Goal: Task Accomplishment & Management: Manage account settings

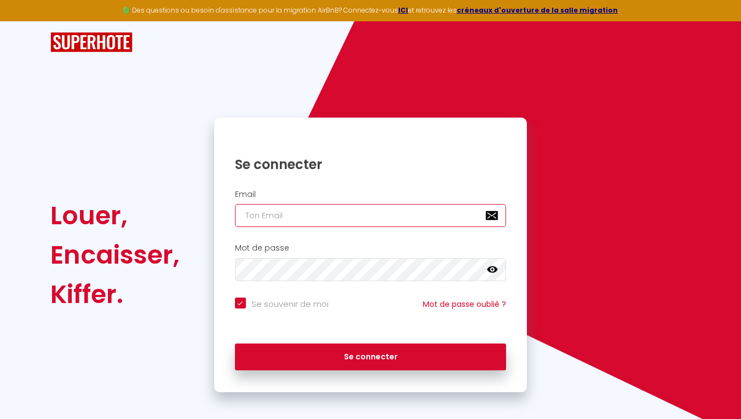
type input "[EMAIL_ADDRESS][DOMAIN_NAME]"
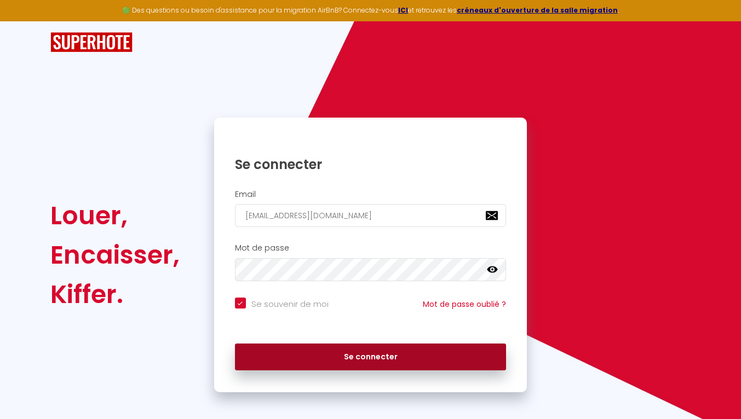
click at [379, 360] on button "Se connecter" at bounding box center [371, 357] width 272 height 27
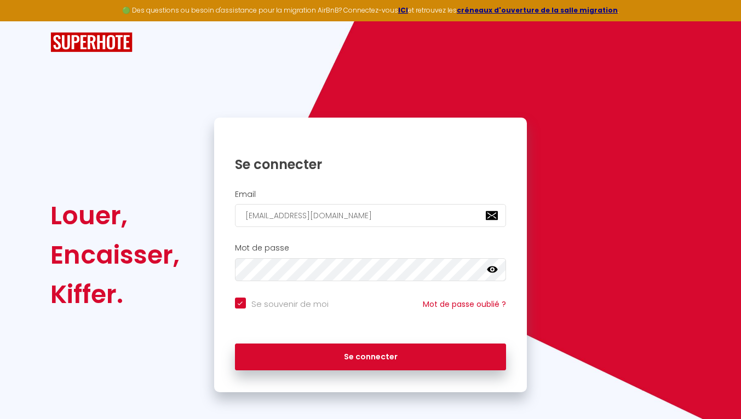
checkbox input "true"
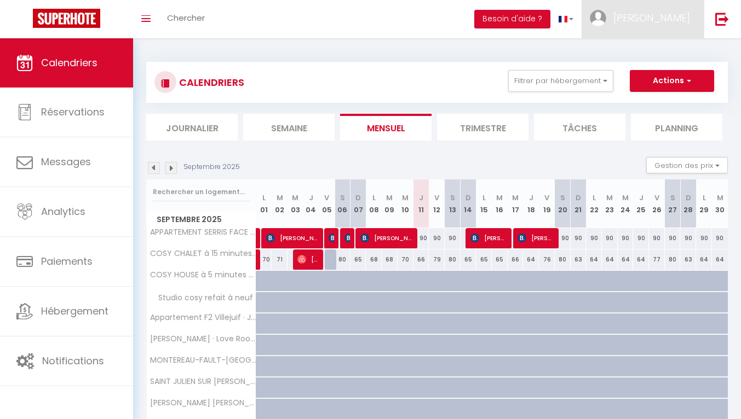
click at [678, 18] on span "[PERSON_NAME]" at bounding box center [651, 18] width 77 height 14
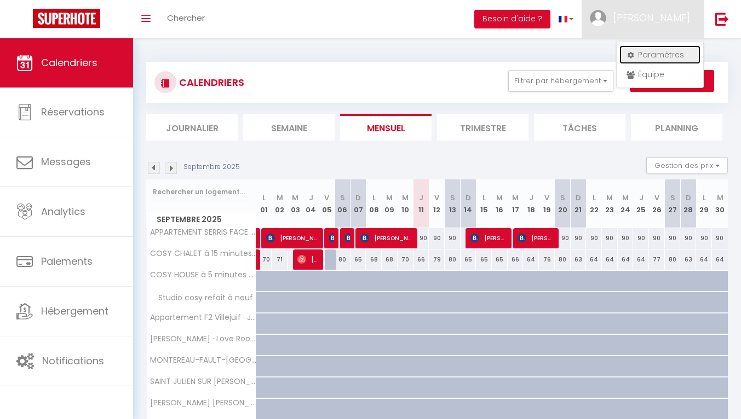
click at [654, 51] on link "Paramètres" at bounding box center [659, 54] width 81 height 19
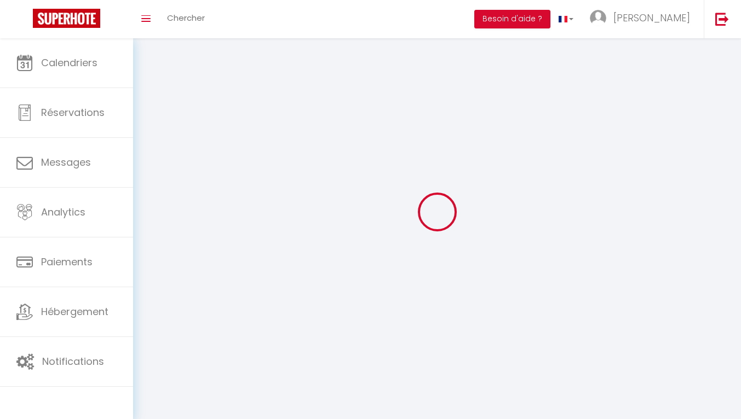
type input "[PERSON_NAME]"
type input "CARETTE"
type input "0650468782"
type input "1bis Sente du Puits Gentier"
type input "77580"
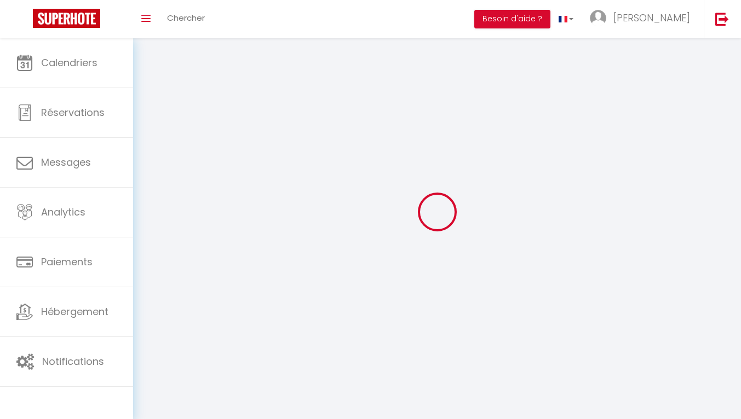
type input "VILLIERS-SUR-[PERSON_NAME]"
type input "yrKWKaxwdMkE6boAEd6ReDEVg"
type input "ITvhWRHt43ZLa5qHRoDtnlTaM"
select select "28"
select select "fr"
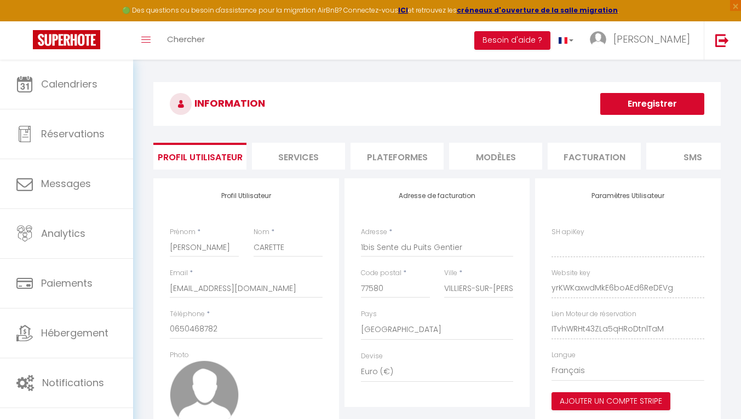
type input "yrKWKaxwdMkE6boAEd6ReDEVg"
type input "ITvhWRHt43ZLa5qHRoDtnlTaM"
type input "[URL][DOMAIN_NAME]"
click at [605, 159] on li "Facturation" at bounding box center [593, 156] width 93 height 27
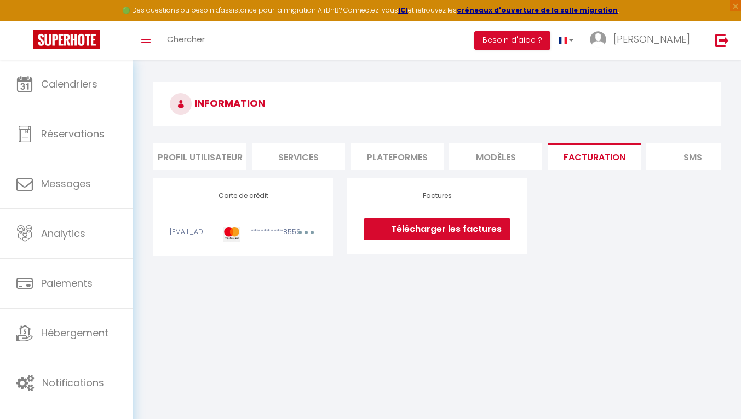
click at [493, 158] on li "MODÈLES" at bounding box center [495, 156] width 93 height 27
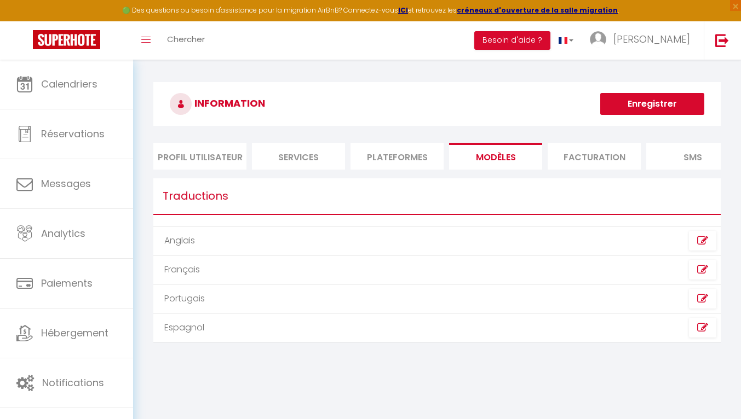
click at [417, 160] on li "Plateformes" at bounding box center [396, 156] width 93 height 27
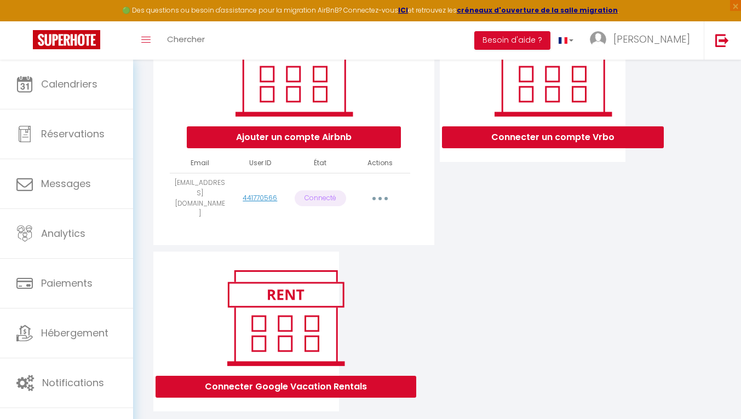
scroll to position [187, 0]
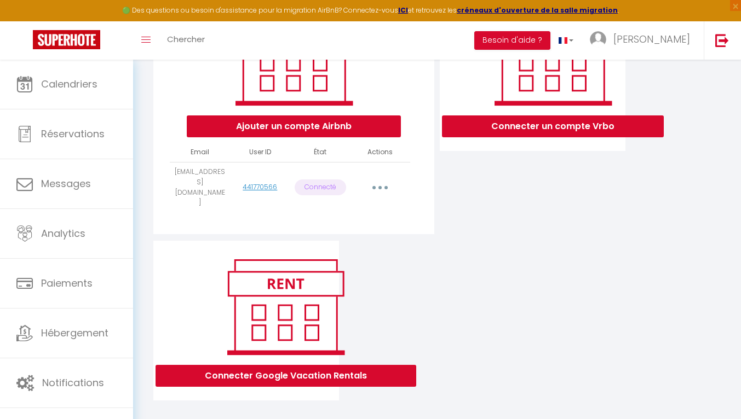
click at [379, 191] on button "button" at bounding box center [380, 188] width 31 height 18
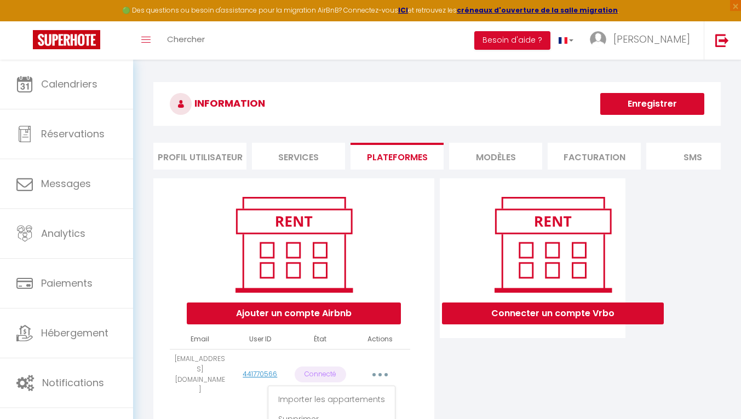
scroll to position [0, 320]
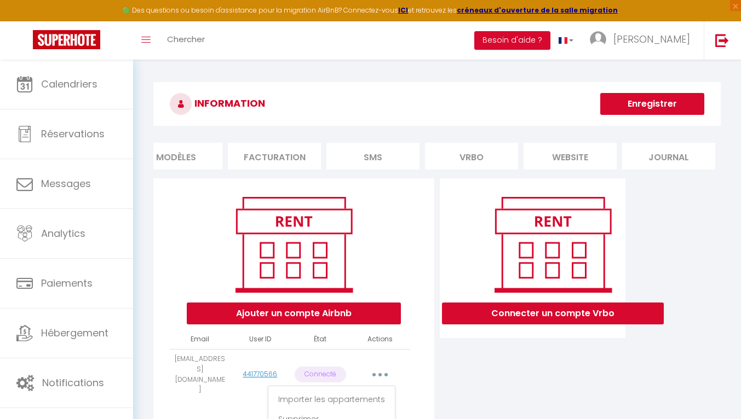
click at [677, 157] on li "Journal" at bounding box center [668, 156] width 93 height 27
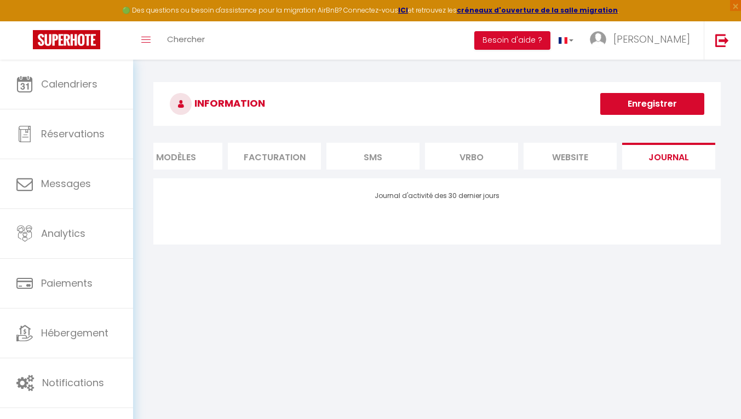
click at [556, 158] on li "website" at bounding box center [569, 156] width 93 height 27
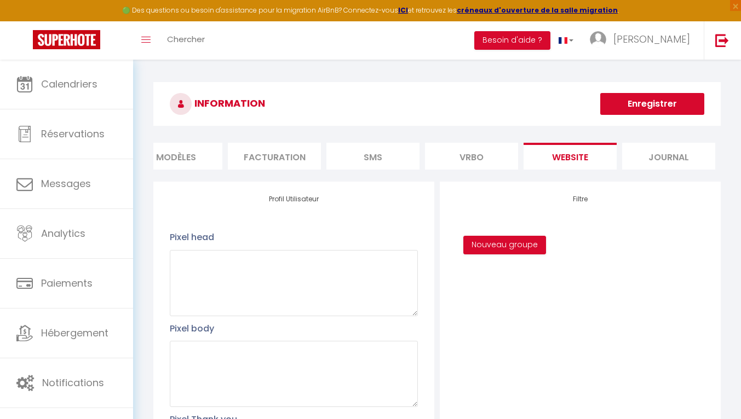
click at [471, 160] on li "Vrbo" at bounding box center [471, 156] width 93 height 27
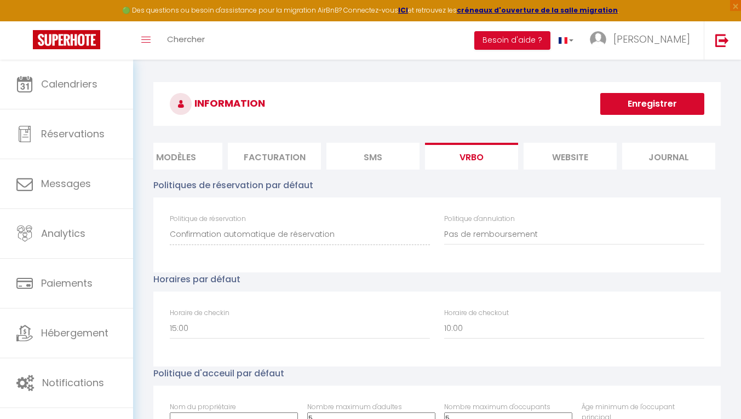
click at [388, 158] on li "SMS" at bounding box center [372, 156] width 93 height 27
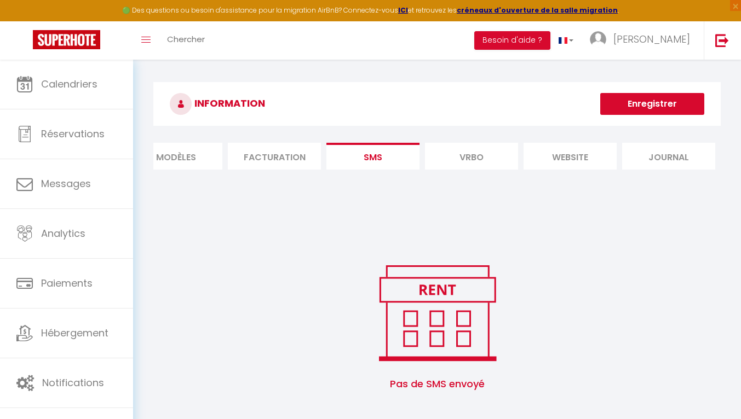
click at [293, 158] on li "Facturation" at bounding box center [274, 156] width 93 height 27
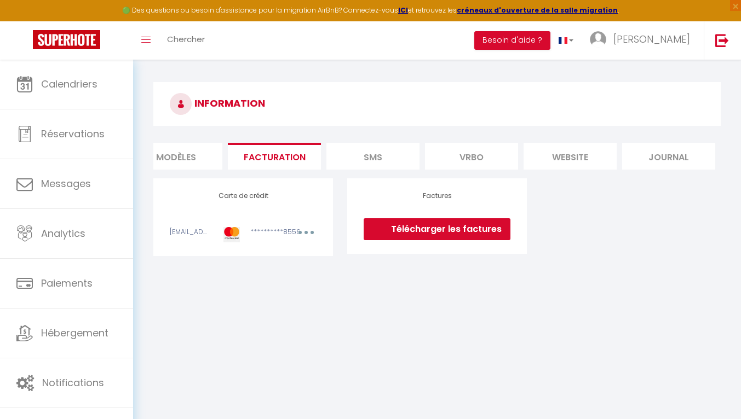
click at [287, 242] on div "Modifier" at bounding box center [304, 234] width 41 height 15
click at [180, 158] on li "MODÈLES" at bounding box center [175, 156] width 93 height 27
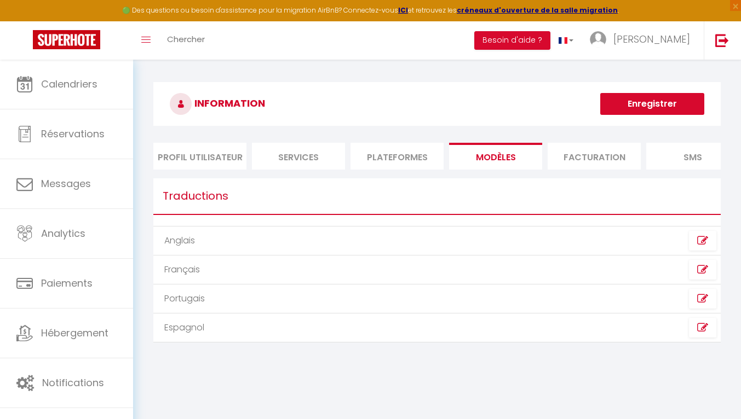
click at [379, 158] on li "Plateformes" at bounding box center [396, 156] width 93 height 27
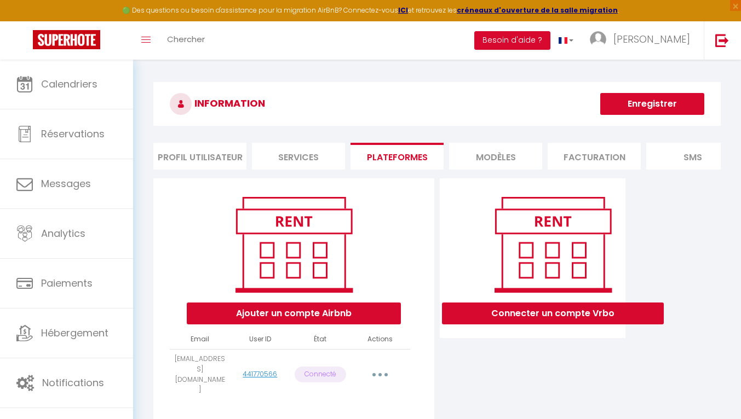
click at [309, 157] on li "Services" at bounding box center [298, 156] width 93 height 27
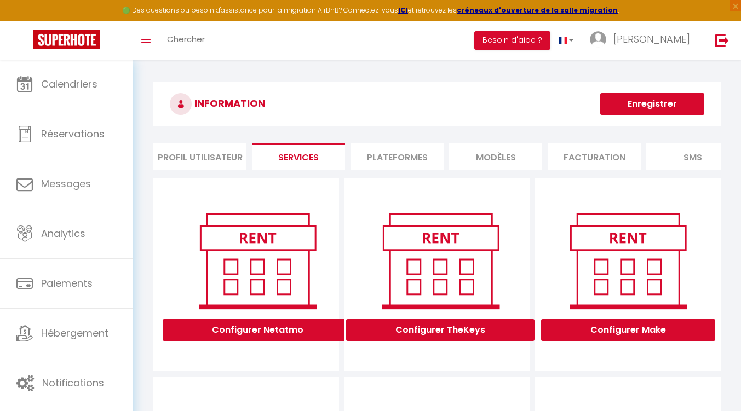
click at [201, 157] on li "Profil Utilisateur" at bounding box center [199, 156] width 93 height 27
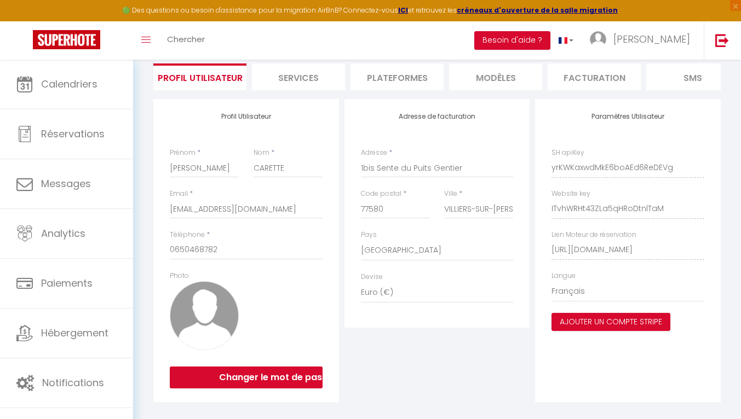
scroll to position [101, 0]
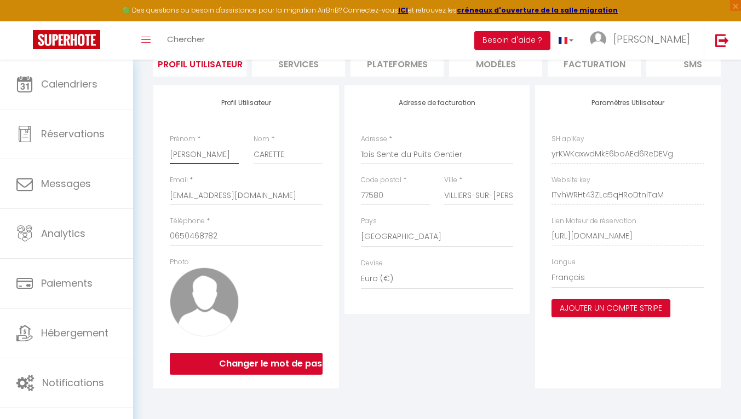
click at [223, 157] on input "[PERSON_NAME]" at bounding box center [204, 155] width 69 height 20
type input "J"
type input "Maryvonne"
click at [290, 154] on input "CARETTE" at bounding box center [287, 155] width 69 height 20
type input "C"
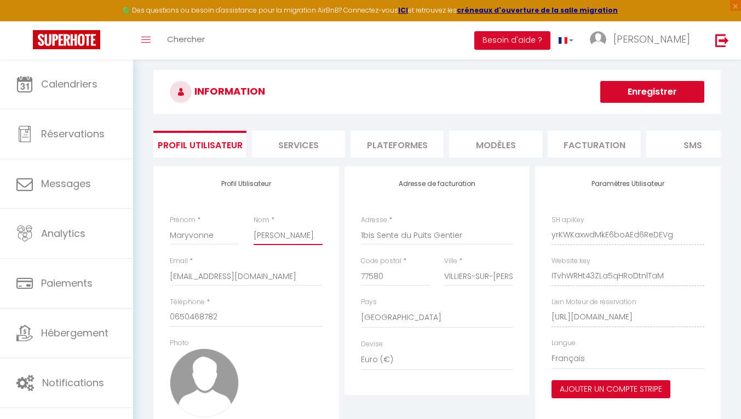
scroll to position [0, 0]
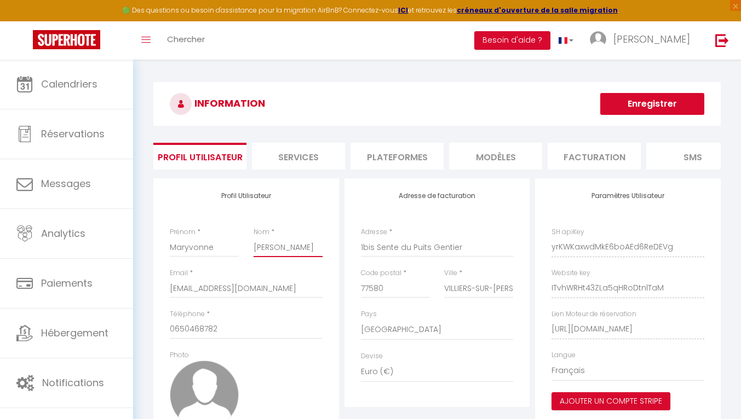
type input "[PERSON_NAME]"
click at [647, 104] on button "Enregistrer" at bounding box center [652, 104] width 104 height 22
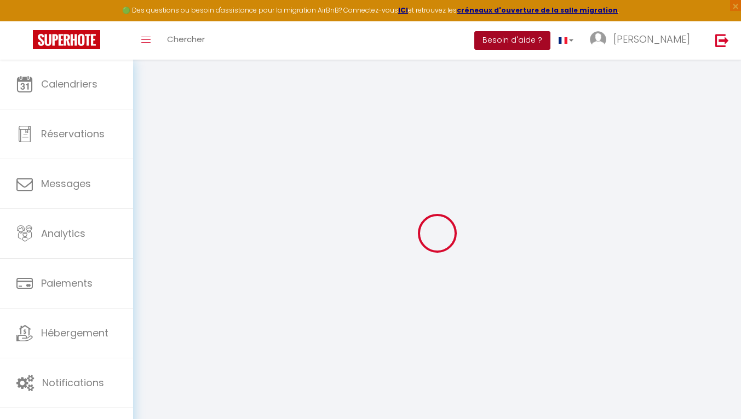
click at [550, 40] on button "Besoin d'aide ?" at bounding box center [512, 40] width 76 height 19
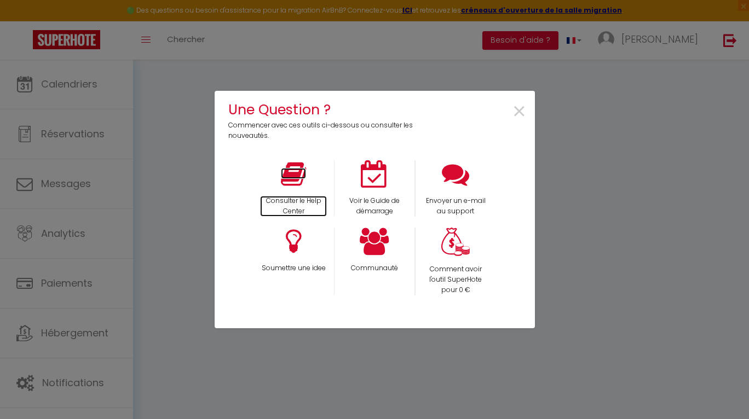
click at [299, 176] on icon at bounding box center [293, 173] width 25 height 27
click at [520, 111] on span "×" at bounding box center [519, 112] width 15 height 34
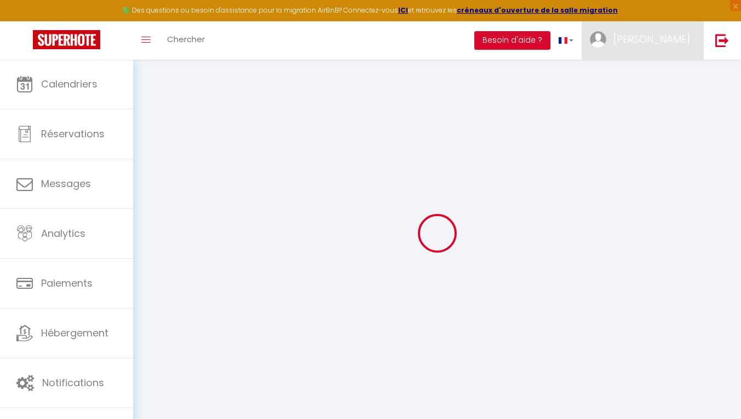
click at [668, 33] on span "[PERSON_NAME]" at bounding box center [651, 39] width 77 height 14
click at [644, 95] on link "Équipe" at bounding box center [659, 95] width 81 height 19
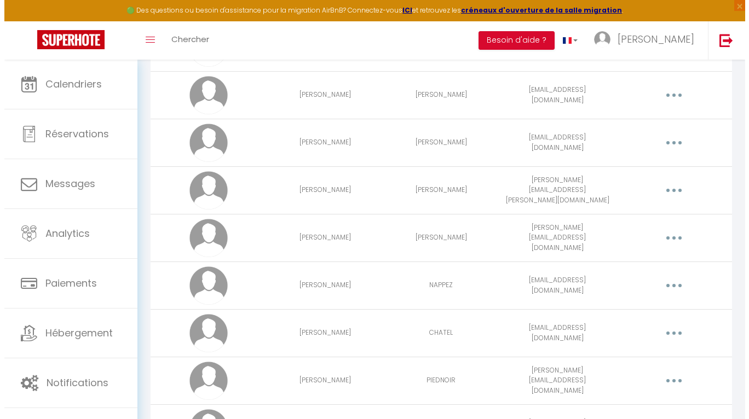
scroll to position [616, 0]
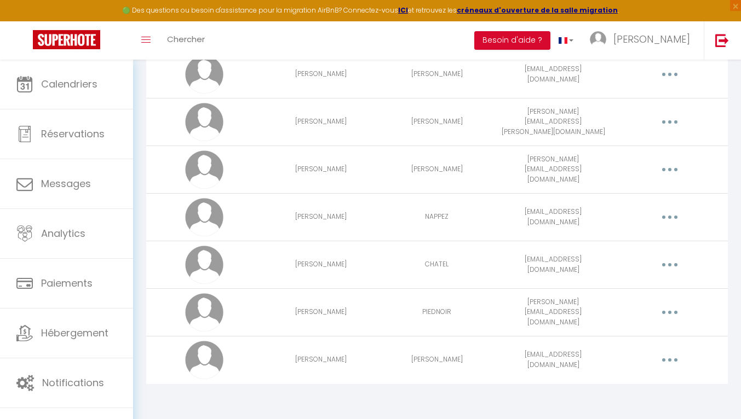
click at [672, 314] on button "button" at bounding box center [669, 313] width 31 height 18
click at [634, 359] on link "Supprimer" at bounding box center [641, 357] width 81 height 19
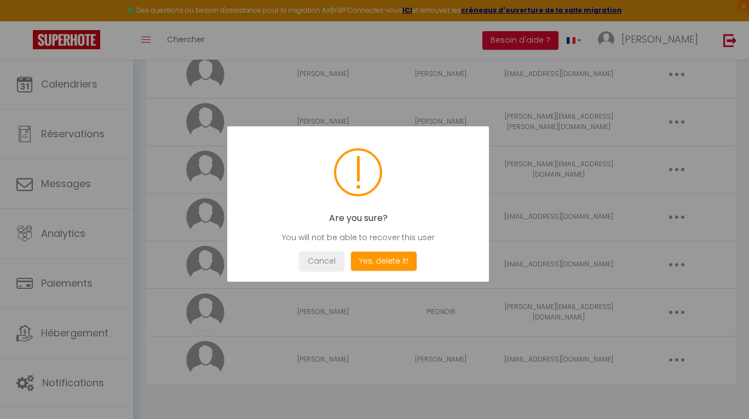
click at [377, 263] on button "Yes, delete it!" at bounding box center [384, 261] width 66 height 19
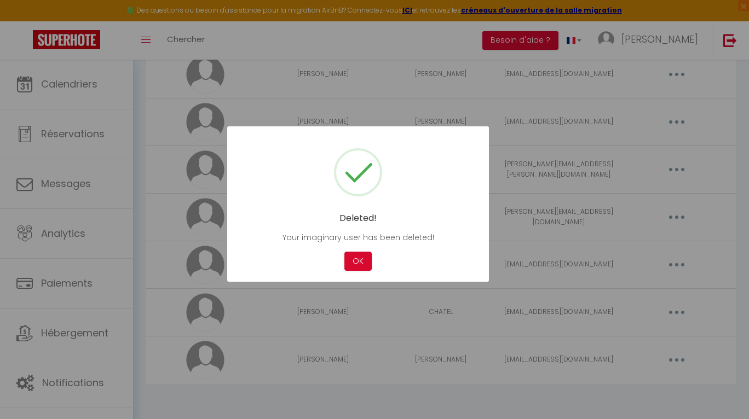
scroll to position [568, 0]
click at [356, 263] on button "OK" at bounding box center [357, 261] width 27 height 19
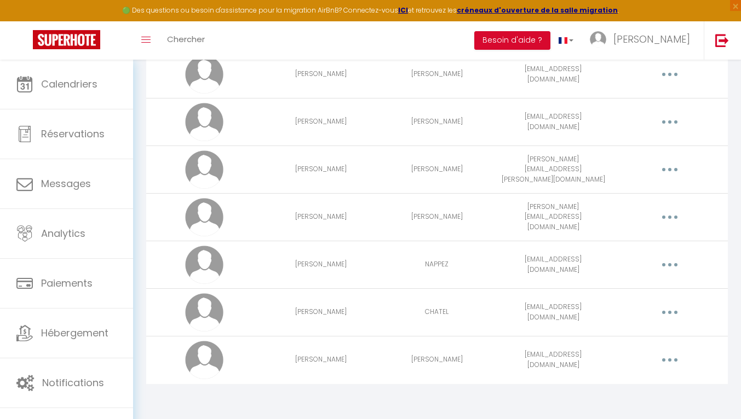
click at [672, 314] on button "button" at bounding box center [669, 313] width 31 height 18
click at [624, 360] on link "Supprimer" at bounding box center [641, 357] width 81 height 19
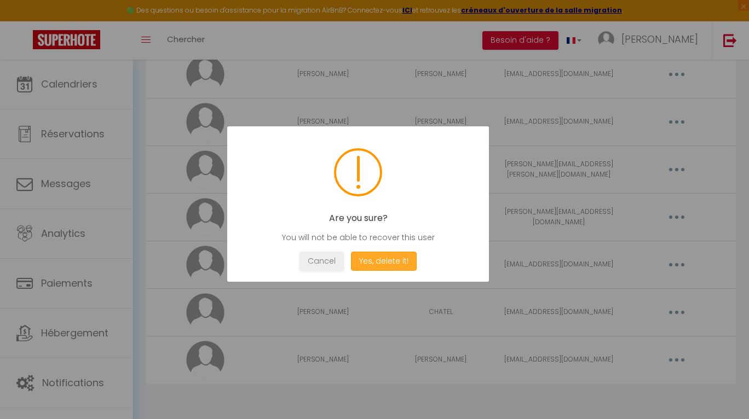
click at [362, 261] on button "Yes, delete it!" at bounding box center [384, 261] width 66 height 19
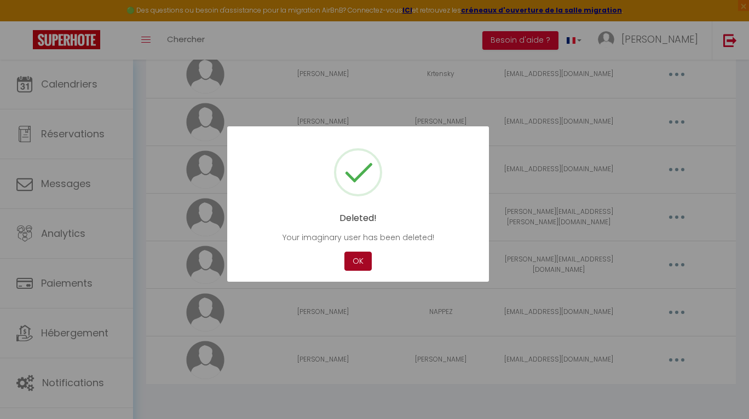
scroll to position [521, 0]
click at [366, 261] on button "OK" at bounding box center [357, 261] width 27 height 19
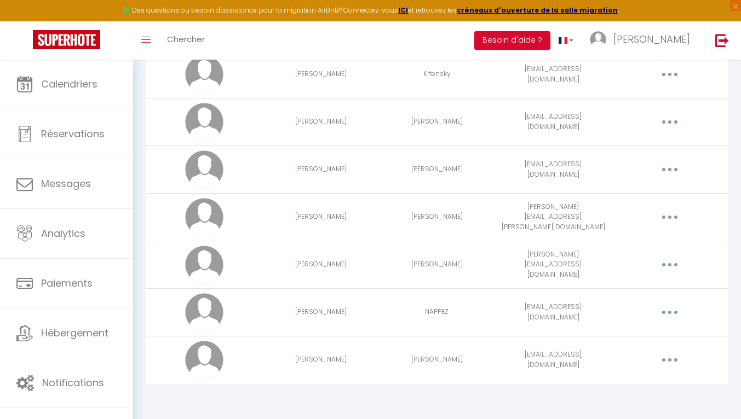
click at [665, 314] on button "button" at bounding box center [669, 313] width 31 height 18
click at [631, 356] on link "Supprimer" at bounding box center [641, 357] width 81 height 19
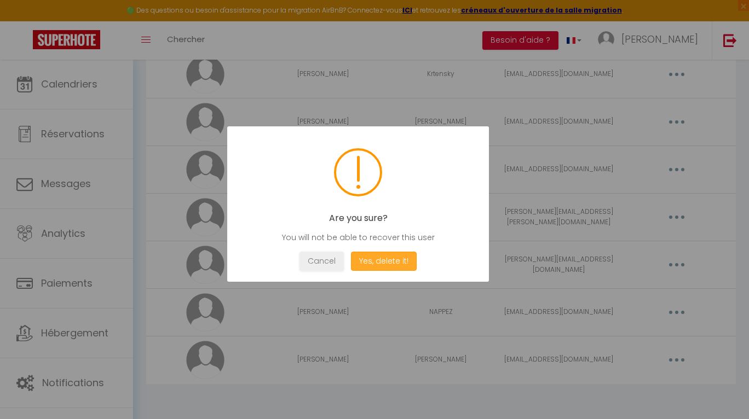
click at [397, 264] on button "Yes, delete it!" at bounding box center [384, 261] width 66 height 19
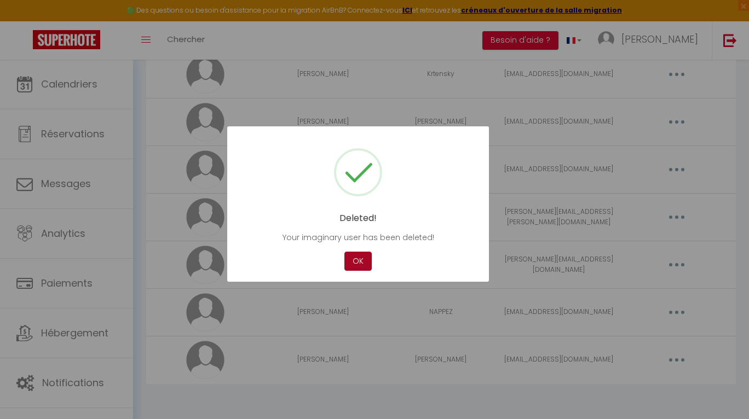
scroll to position [473, 0]
click at [356, 257] on button "OK" at bounding box center [357, 261] width 27 height 19
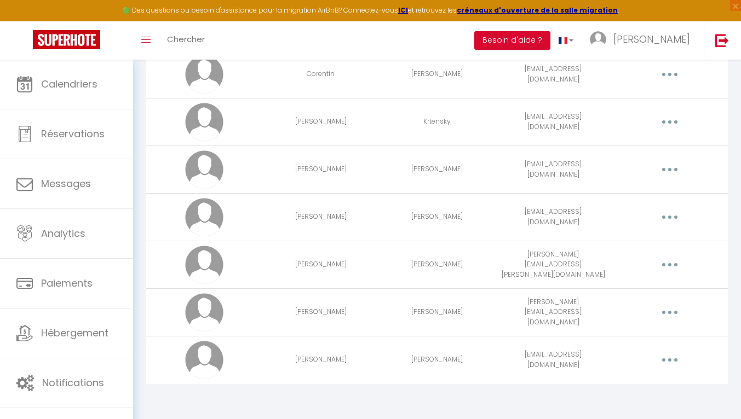
click at [651, 266] on div "Editer Supprimer" at bounding box center [669, 265] width 107 height 18
click at [660, 266] on button "button" at bounding box center [669, 265] width 31 height 18
click at [634, 308] on link "Supprimer" at bounding box center [641, 310] width 81 height 19
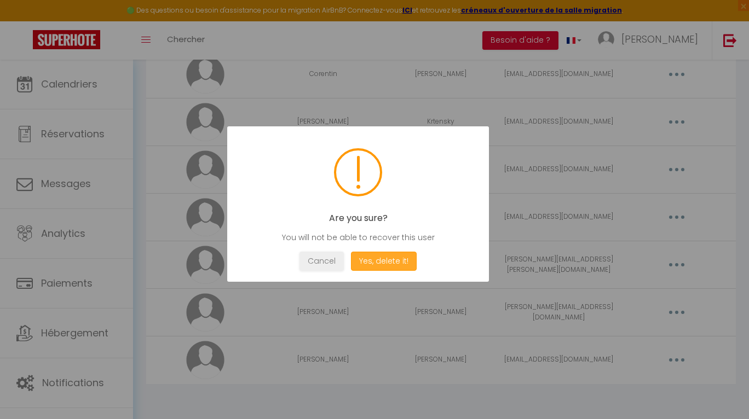
click at [389, 261] on button "Yes, delete it!" at bounding box center [384, 261] width 66 height 19
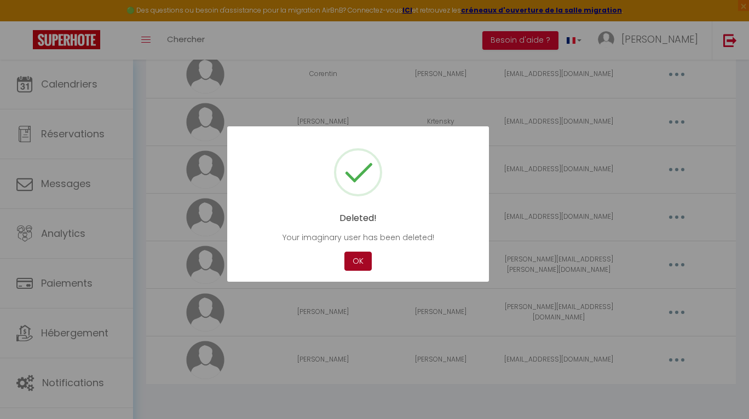
scroll to position [425, 0]
click at [354, 260] on button "OK" at bounding box center [357, 261] width 27 height 19
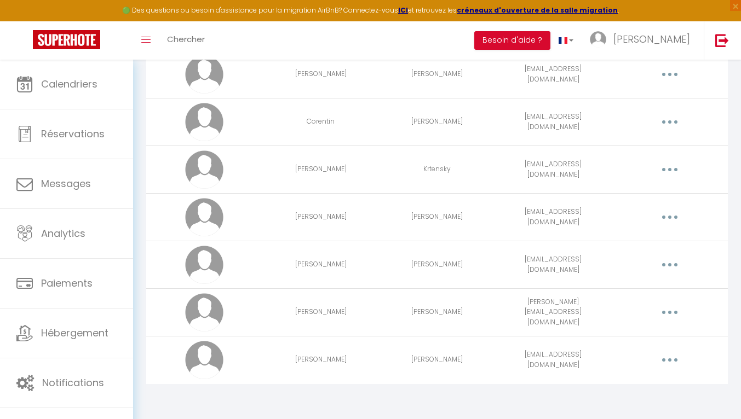
click at [671, 219] on button "button" at bounding box center [669, 218] width 31 height 18
click at [630, 265] on link "Supprimer" at bounding box center [641, 262] width 81 height 19
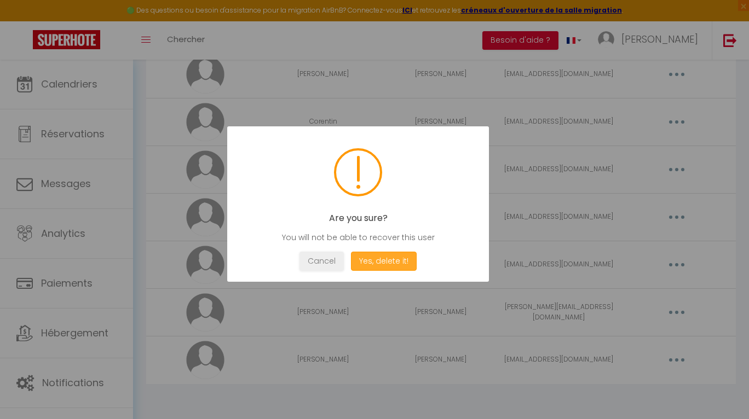
click at [379, 264] on button "Yes, delete it!" at bounding box center [384, 261] width 66 height 19
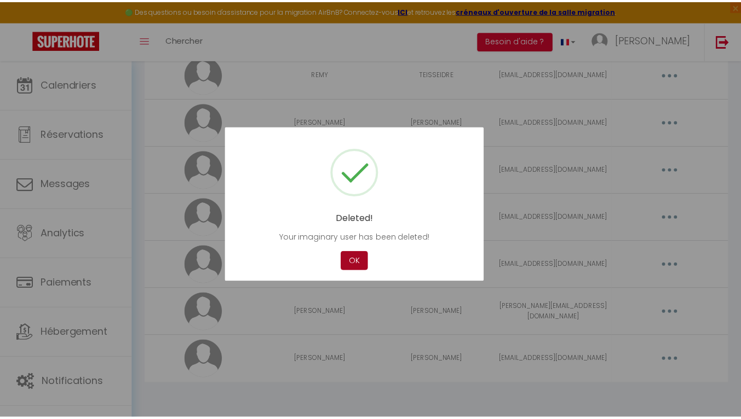
scroll to position [378, 0]
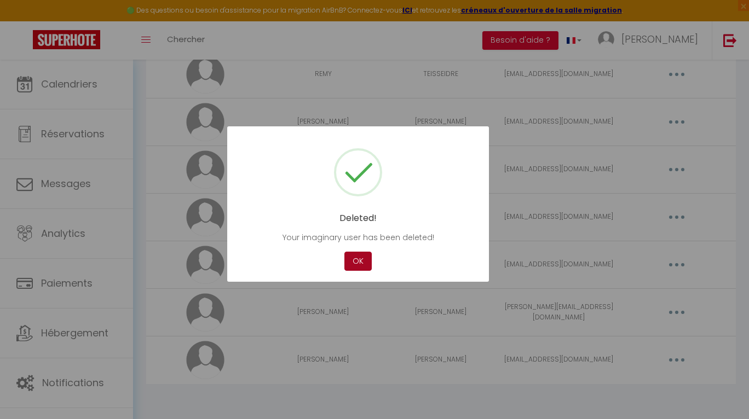
click at [355, 262] on button "OK" at bounding box center [357, 261] width 27 height 19
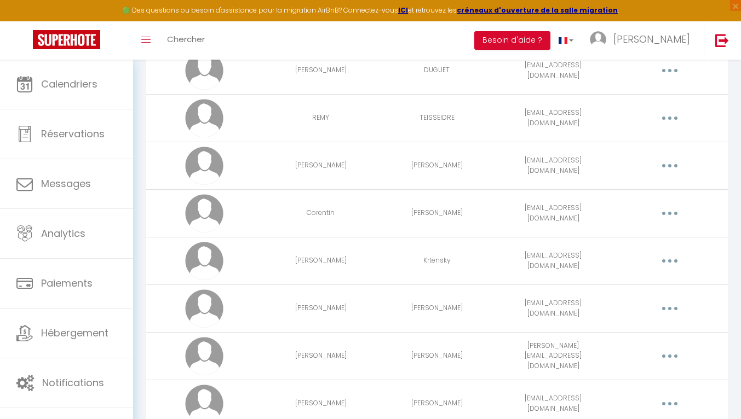
scroll to position [323, 0]
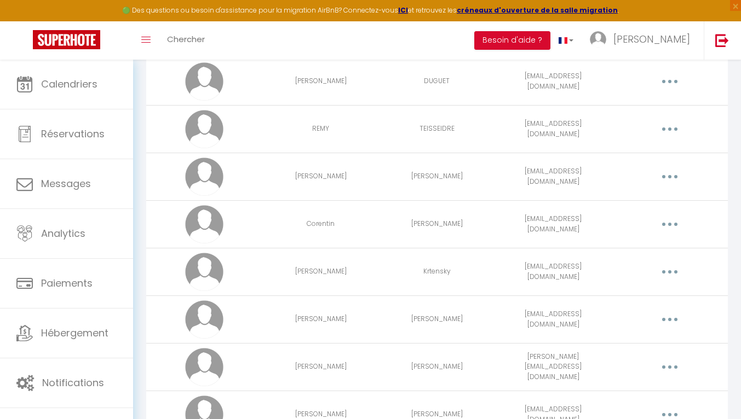
click at [672, 131] on button "button" at bounding box center [669, 129] width 31 height 18
click at [637, 174] on link "Supprimer" at bounding box center [641, 174] width 81 height 19
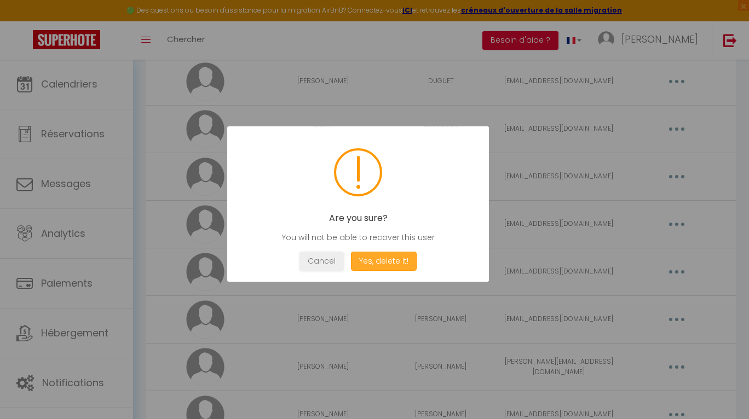
click at [391, 262] on button "Yes, delete it!" at bounding box center [384, 261] width 66 height 19
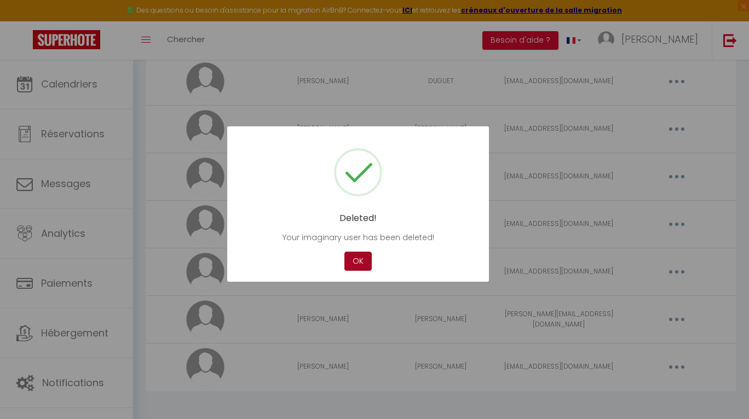
click at [361, 257] on button "OK" at bounding box center [357, 261] width 27 height 19
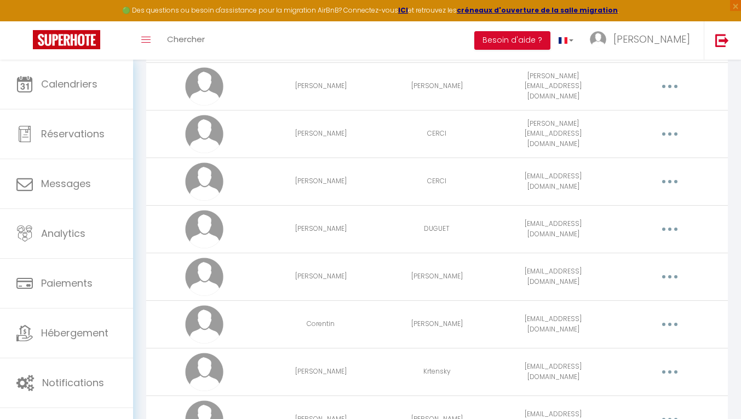
scroll to position [159, 0]
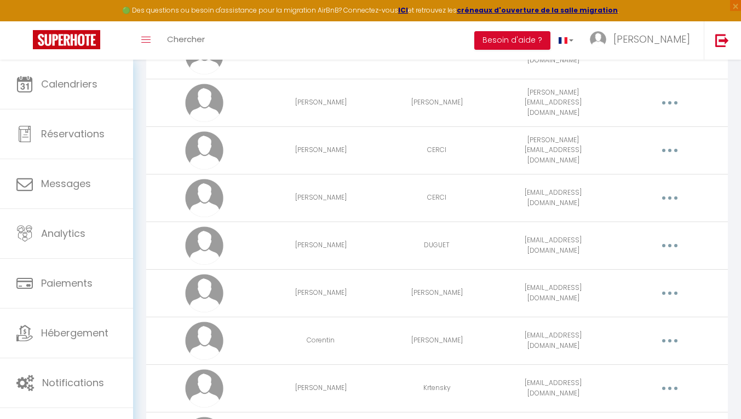
click at [669, 247] on icon "button" at bounding box center [669, 245] width 3 height 3
click at [626, 292] on link "Supprimer" at bounding box center [641, 290] width 81 height 19
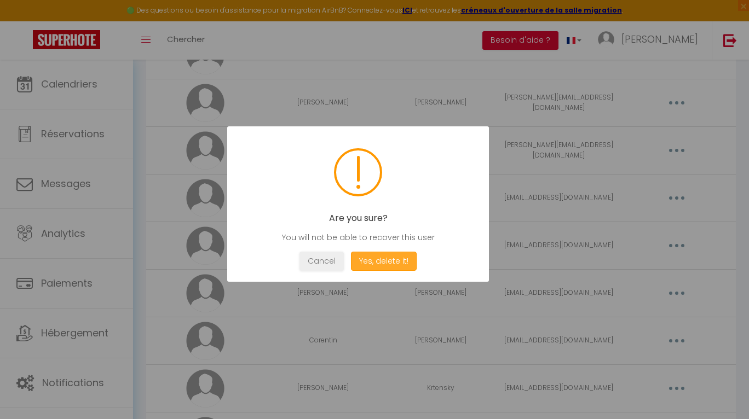
click at [385, 266] on button "Yes, delete it!" at bounding box center [384, 261] width 66 height 19
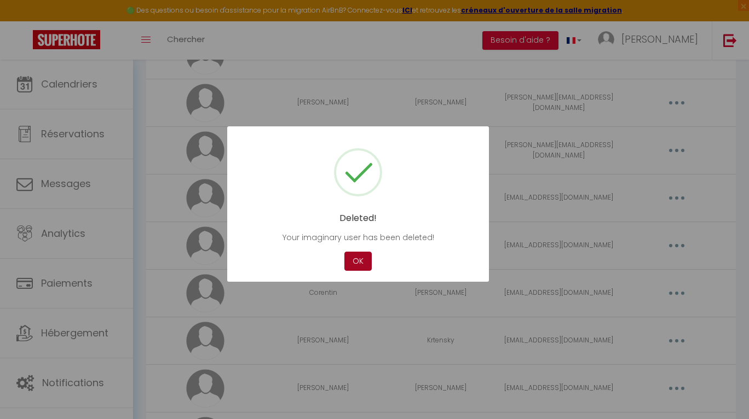
click at [366, 263] on button "OK" at bounding box center [357, 261] width 27 height 19
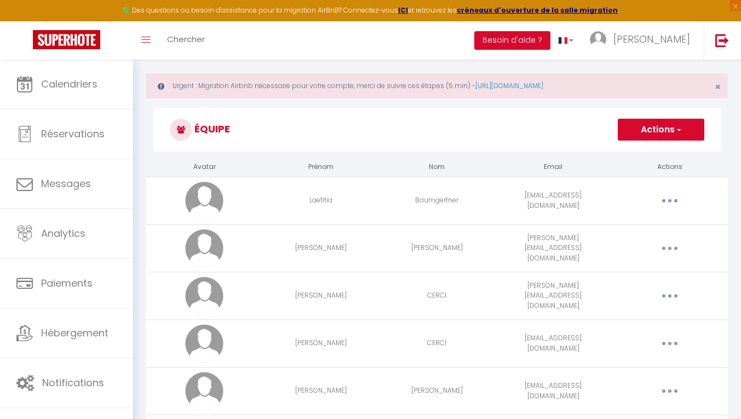
scroll to position [0, 0]
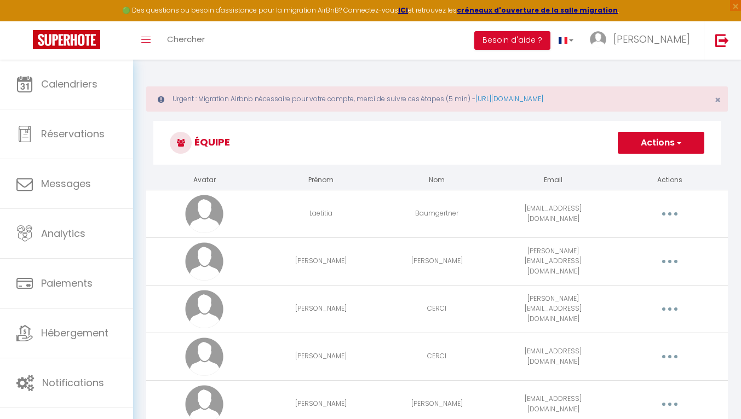
click at [665, 263] on button "button" at bounding box center [669, 262] width 31 height 18
click at [632, 308] on link "Supprimer" at bounding box center [641, 306] width 81 height 19
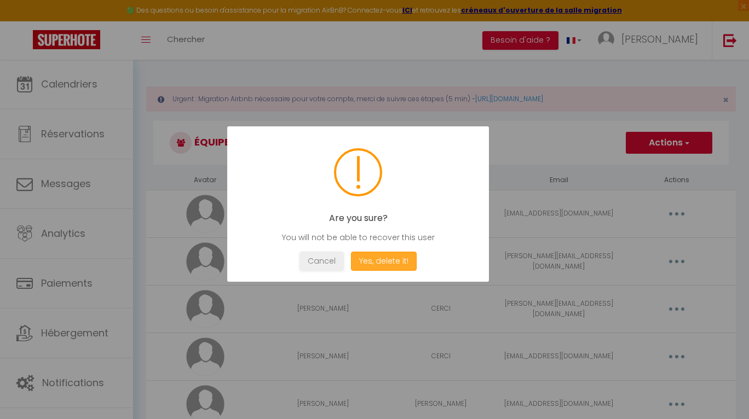
click at [384, 266] on button "Yes, delete it!" at bounding box center [384, 261] width 66 height 19
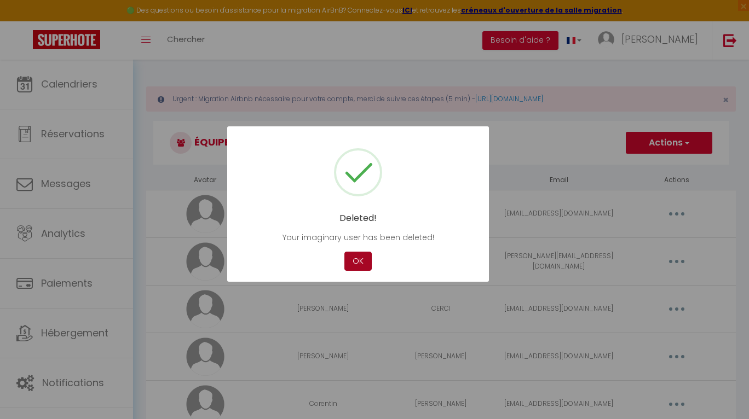
click at [357, 261] on button "OK" at bounding box center [357, 261] width 27 height 19
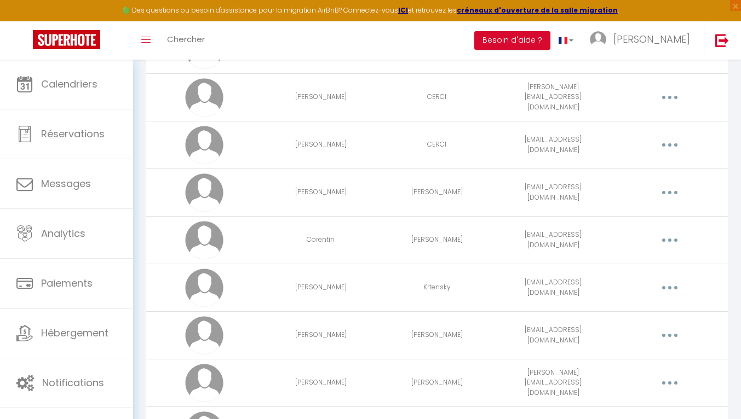
scroll to position [55, 0]
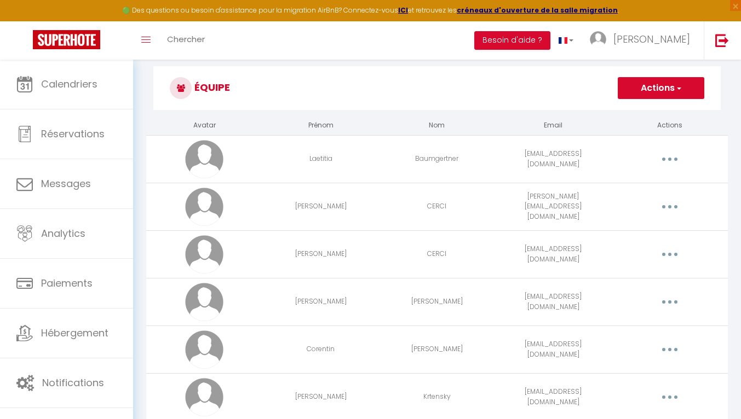
click at [664, 207] on button "button" at bounding box center [669, 207] width 31 height 18
click at [614, 255] on link "Supprimer" at bounding box center [641, 252] width 81 height 19
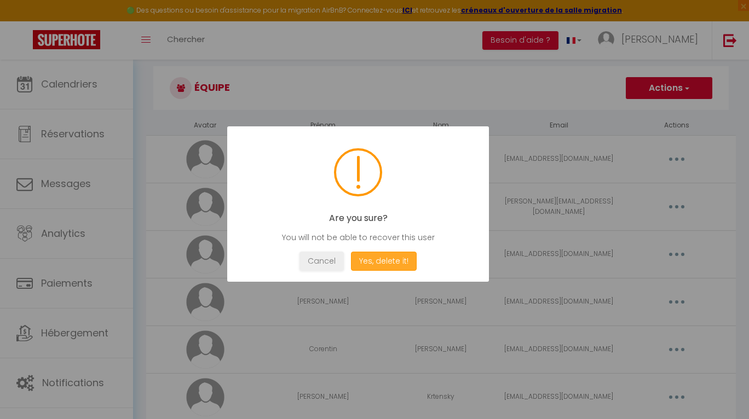
click at [367, 261] on button "Yes, delete it!" at bounding box center [384, 261] width 66 height 19
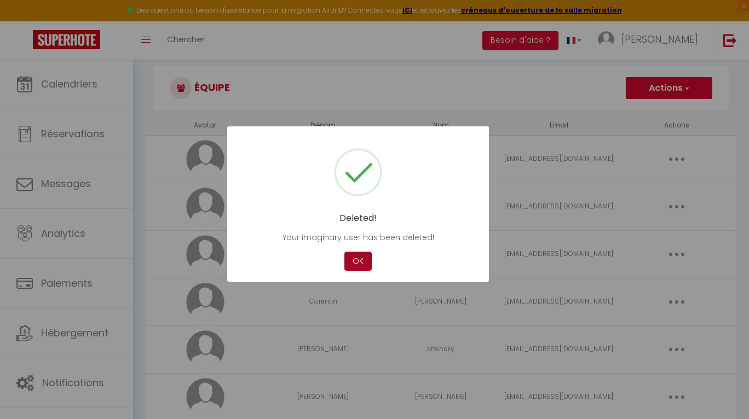
click at [364, 261] on button "OK" at bounding box center [357, 261] width 27 height 19
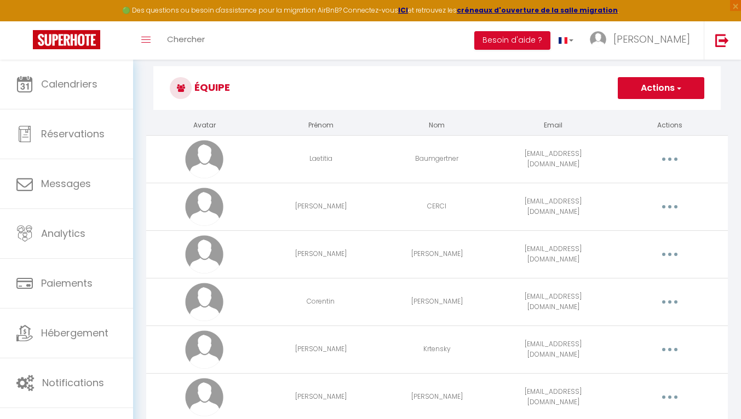
click at [673, 207] on button "button" at bounding box center [669, 207] width 31 height 18
click at [622, 252] on link "Supprimer" at bounding box center [641, 252] width 81 height 19
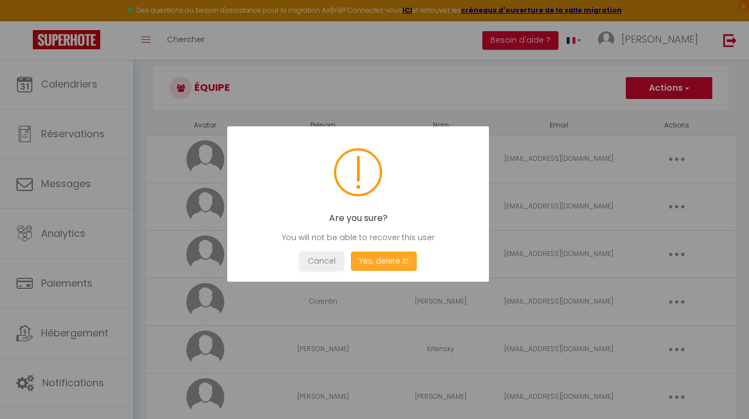
click at [384, 263] on button "Yes, delete it!" at bounding box center [384, 261] width 66 height 19
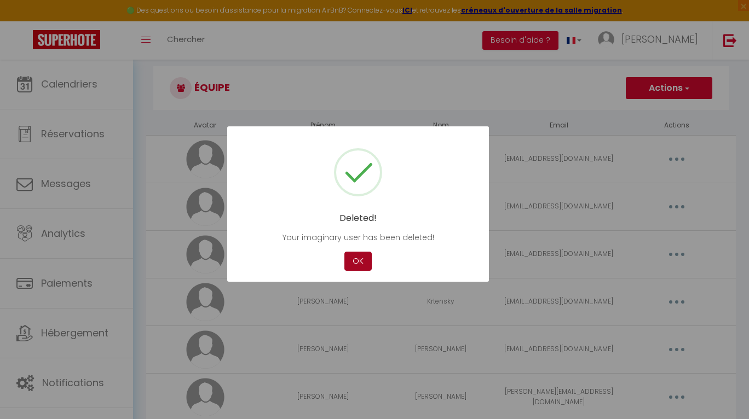
click at [355, 263] on button "OK" at bounding box center [357, 261] width 27 height 19
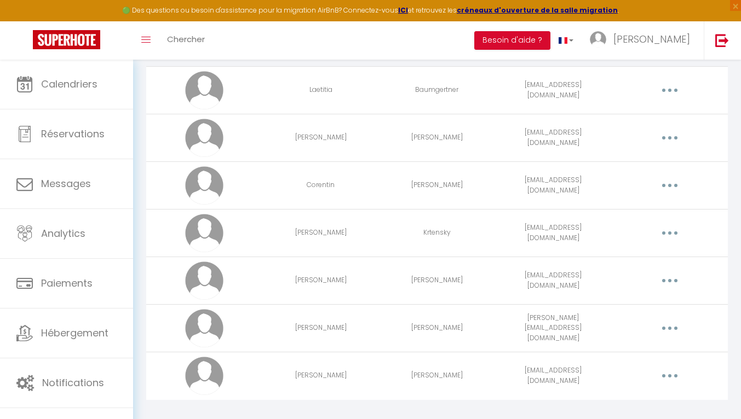
scroll to position [0, 0]
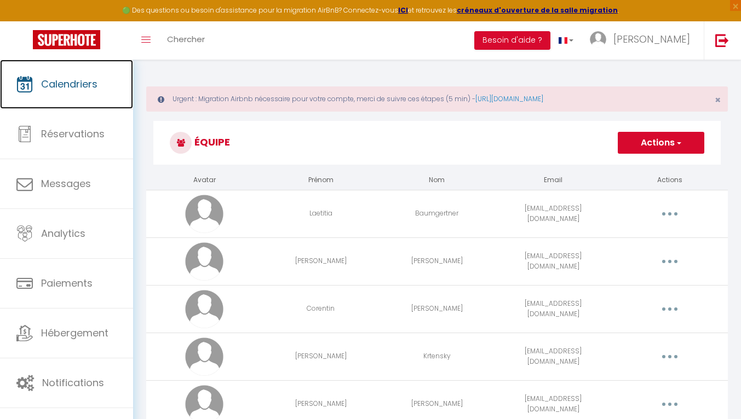
click at [60, 89] on span "Calendriers" at bounding box center [69, 84] width 56 height 14
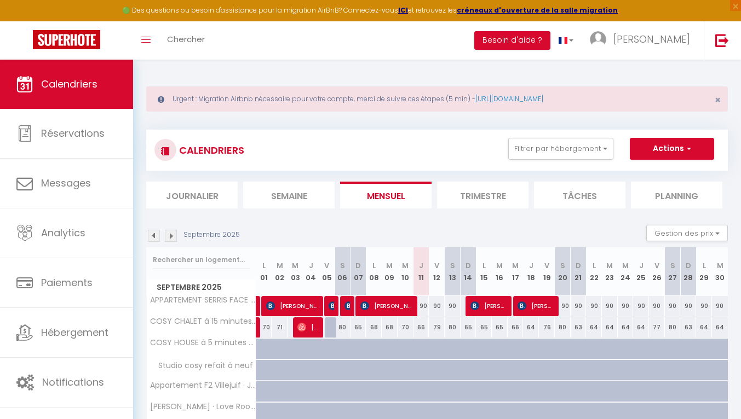
scroll to position [135, 0]
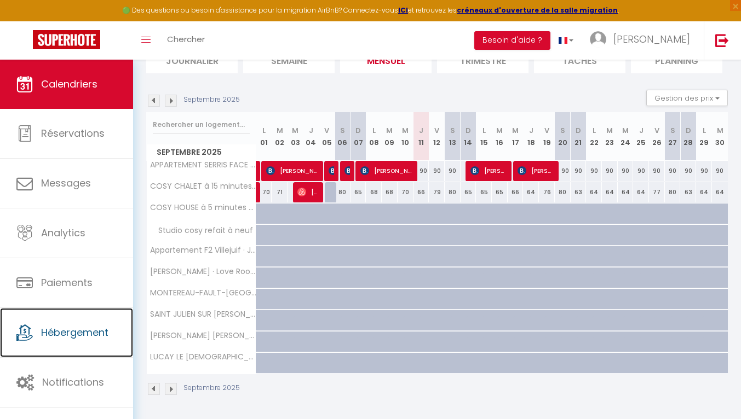
click at [83, 341] on link "Hébergement" at bounding box center [66, 332] width 133 height 49
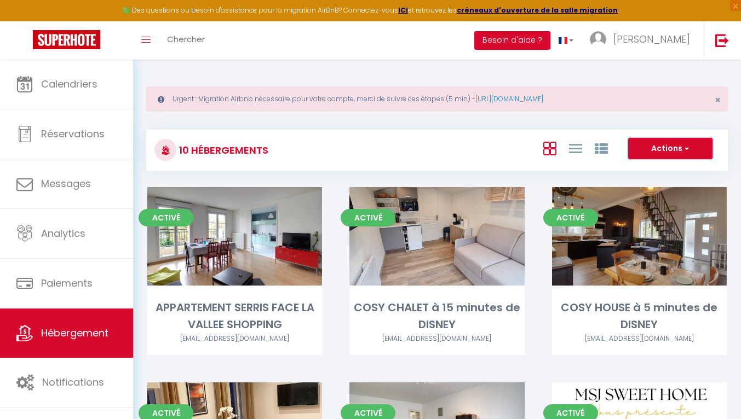
click at [690, 143] on button "Actions" at bounding box center [670, 149] width 84 height 22
click at [676, 41] on span "[PERSON_NAME]" at bounding box center [651, 39] width 77 height 14
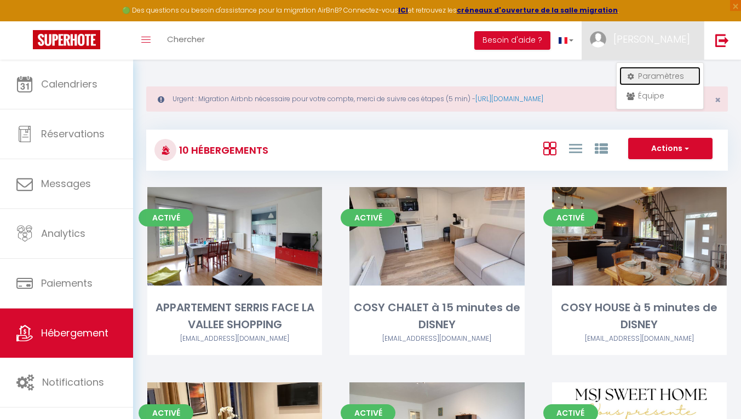
click at [649, 74] on link "Paramètres" at bounding box center [659, 76] width 81 height 19
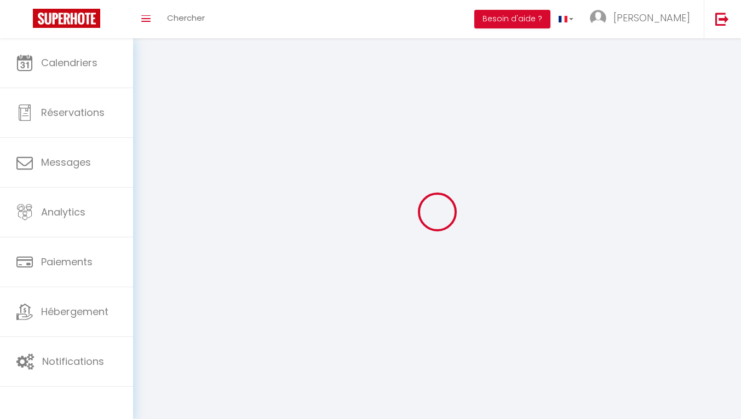
select select
type input "[PERSON_NAME]"
type input "CARETTE"
type input "0650468782"
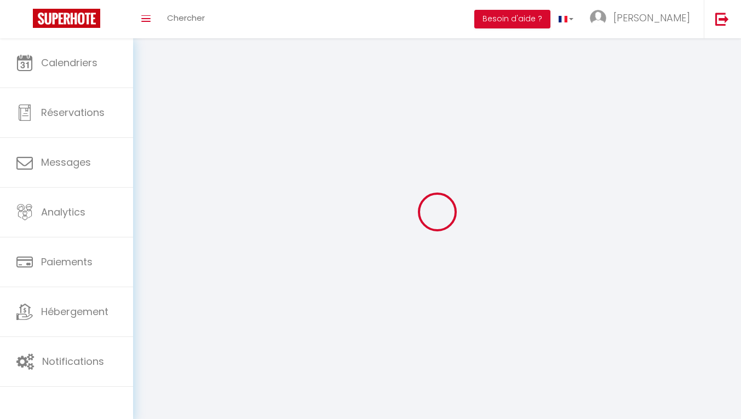
type input "1bis Sente du Puits Gentier"
type input "77580"
type input "VILLIERS-SUR-[PERSON_NAME]"
select select "28"
type input "yrKWKaxwdMkE6boAEd6ReDEVg"
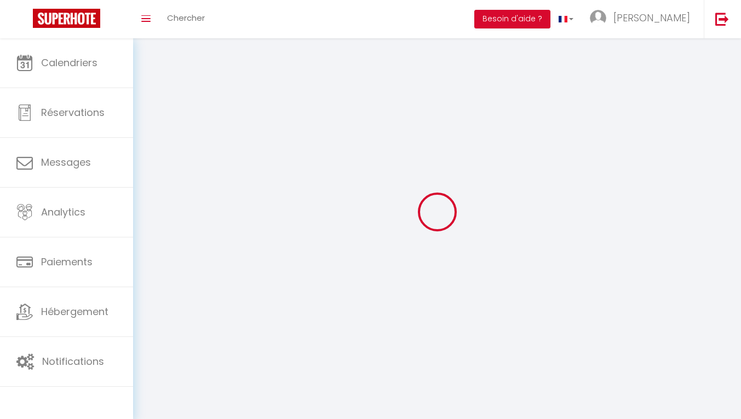
type input "ITvhWRHt43ZLa5qHRoDtnlTaM"
type input "[URL][DOMAIN_NAME]"
select select "fr"
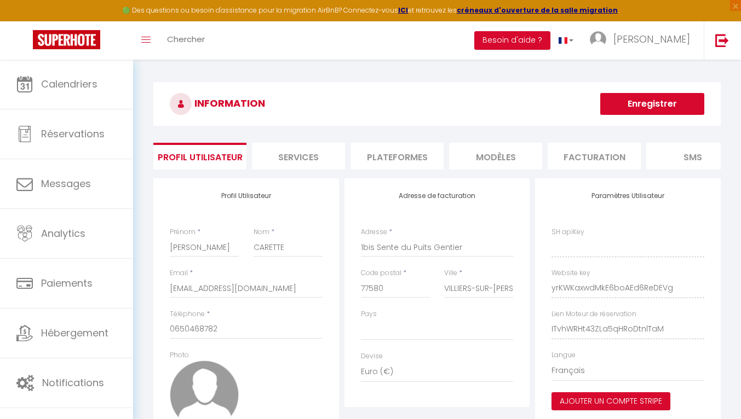
type input "yrKWKaxwdMkE6boAEd6ReDEVg"
type input "ITvhWRHt43ZLa5qHRoDtnlTaM"
type input "[URL][DOMAIN_NAME]"
click at [568, 157] on li "Facturation" at bounding box center [593, 156] width 93 height 27
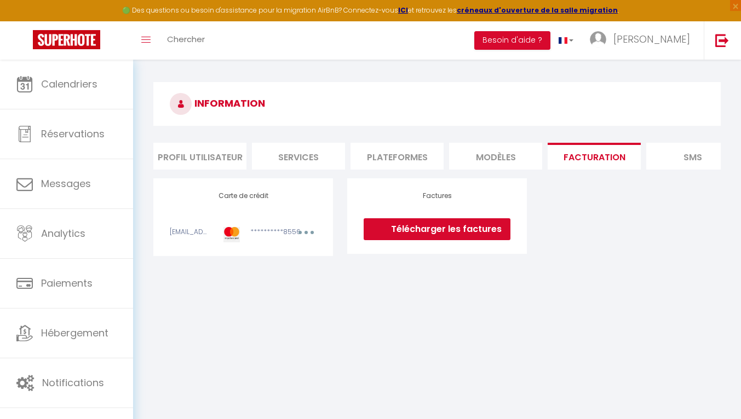
click at [428, 233] on link "Télécharger les factures" at bounding box center [437, 229] width 147 height 22
click at [500, 155] on li "MODÈLES" at bounding box center [495, 156] width 93 height 27
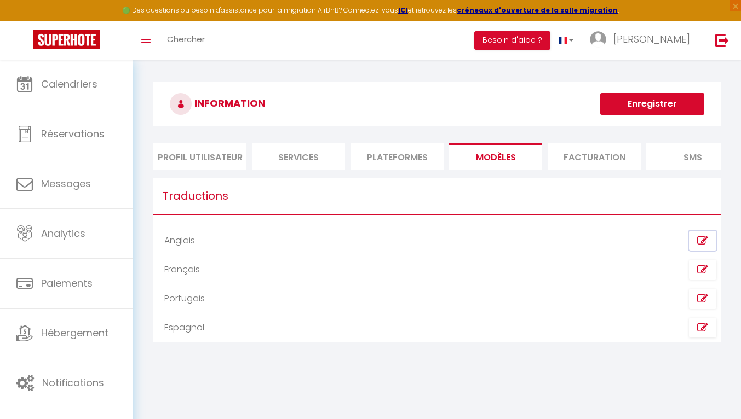
click at [700, 246] on icon at bounding box center [702, 240] width 11 height 11
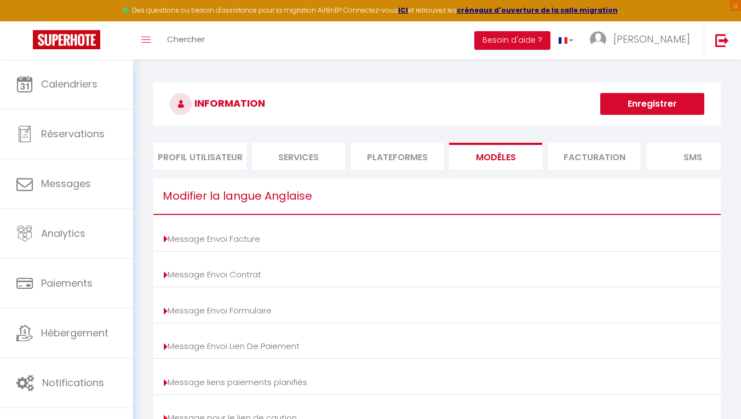
click at [380, 158] on li "Plateformes" at bounding box center [396, 156] width 93 height 27
